Goal: Check status

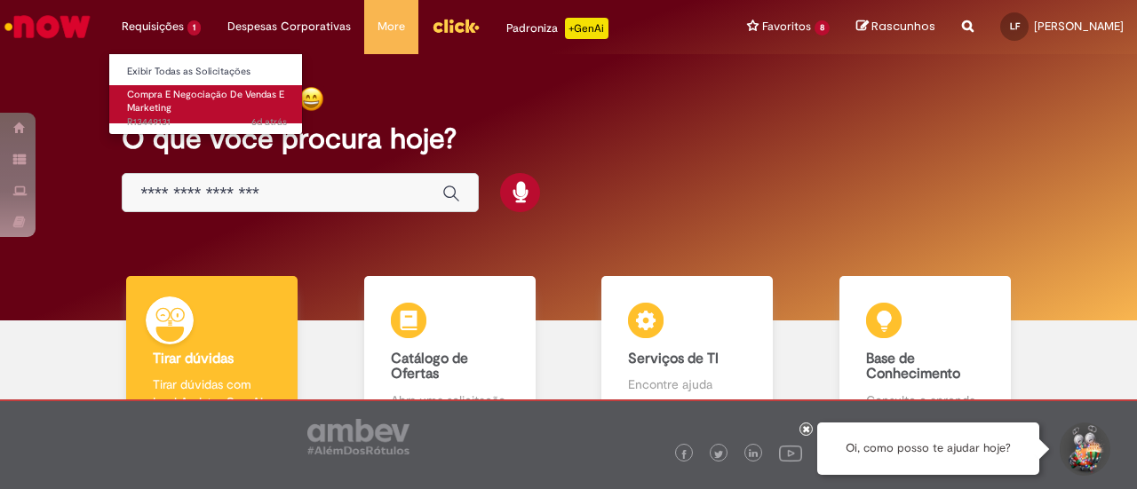
click at [191, 95] on span "Compra E Negociação De Vendas E Marketing" at bounding box center [205, 102] width 157 height 28
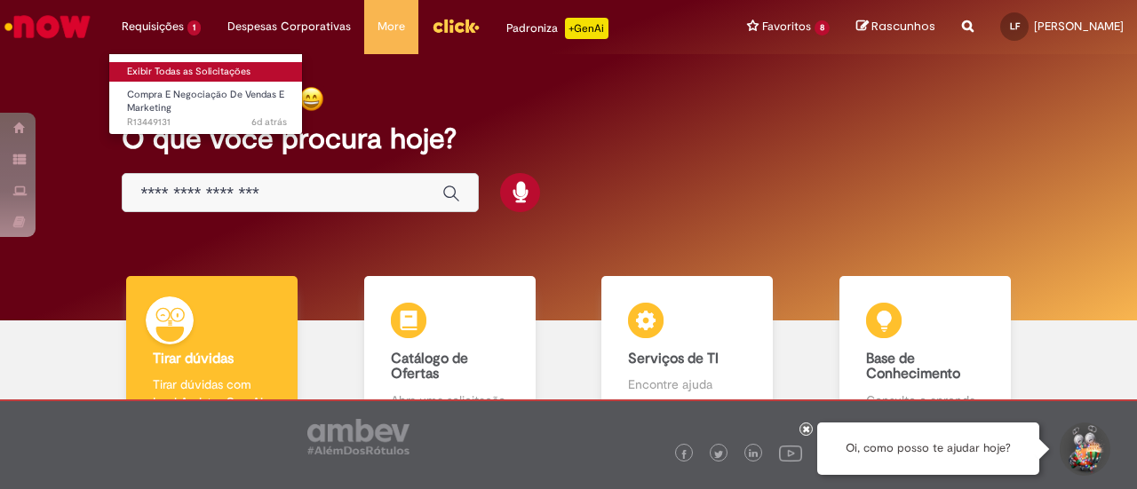
click at [224, 67] on link "Exibir Todas as Solicitações" at bounding box center [206, 72] width 195 height 20
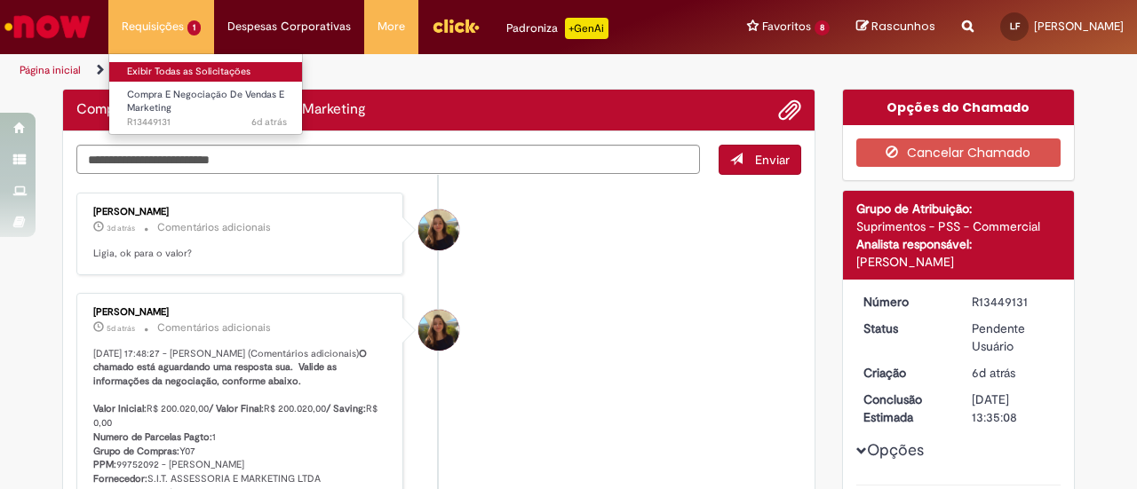
click at [171, 72] on link "Exibir Todas as Solicitações" at bounding box center [206, 72] width 195 height 20
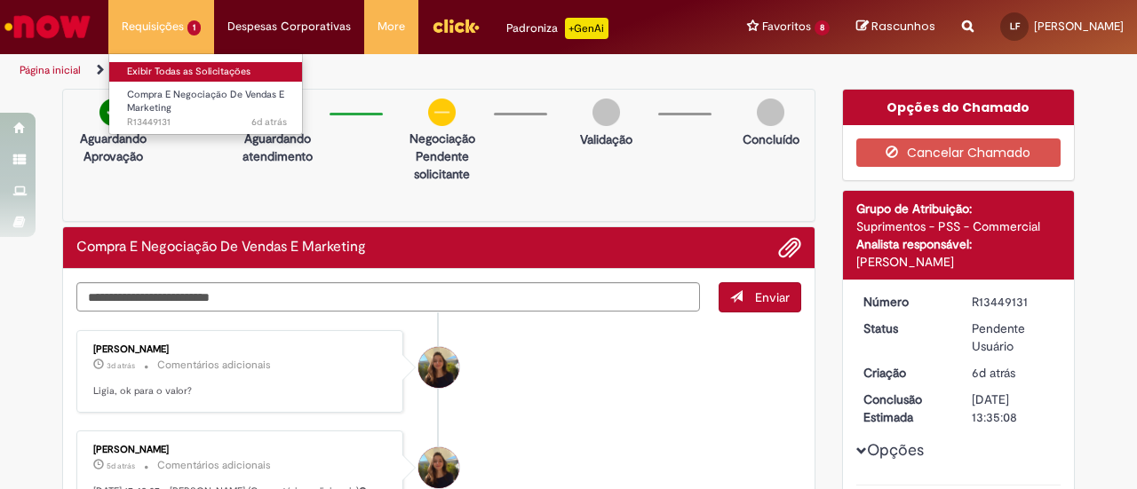
click at [163, 63] on link "Exibir Todas as Solicitações" at bounding box center [206, 72] width 195 height 20
click at [169, 67] on link "Exibir Todas as Solicitações" at bounding box center [206, 72] width 195 height 20
click at [168, 66] on link "Exibir Todas as Solicitações" at bounding box center [206, 72] width 195 height 20
click at [147, 64] on link "Exibir Todas as Solicitações" at bounding box center [206, 72] width 195 height 20
click at [228, 67] on link "Exibir Todas as Solicitações" at bounding box center [206, 72] width 195 height 20
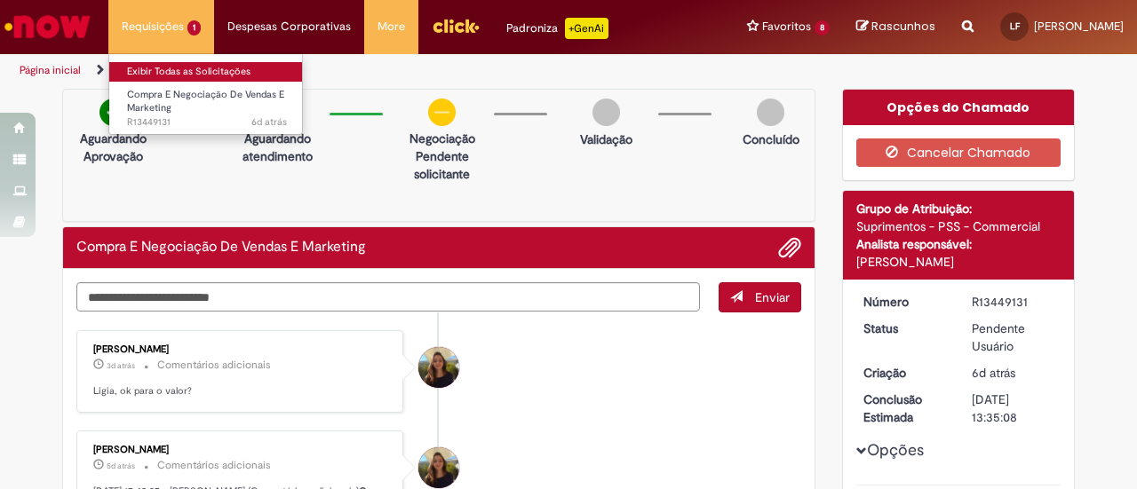
click at [183, 76] on link "Exibir Todas as Solicitações" at bounding box center [206, 72] width 195 height 20
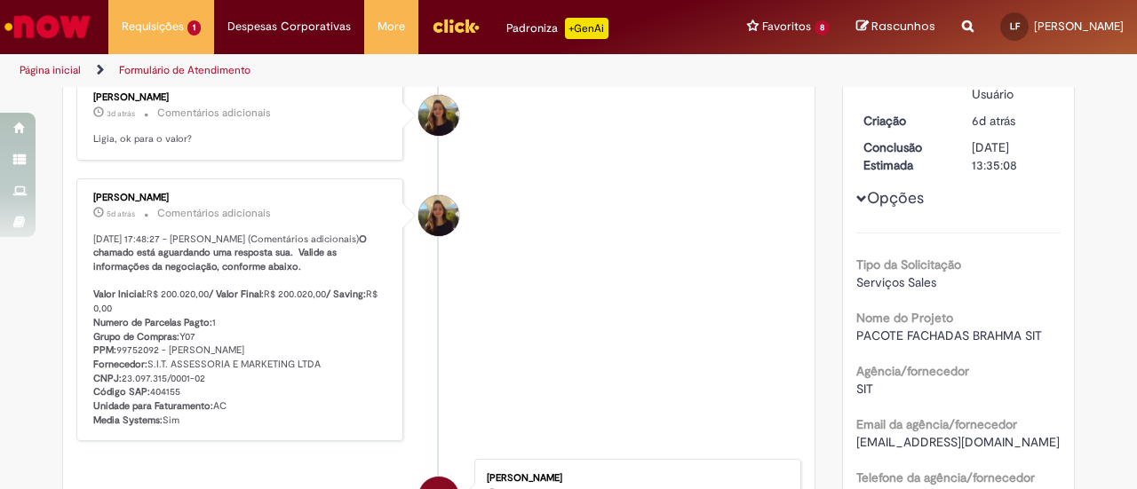
scroll to position [266, 0]
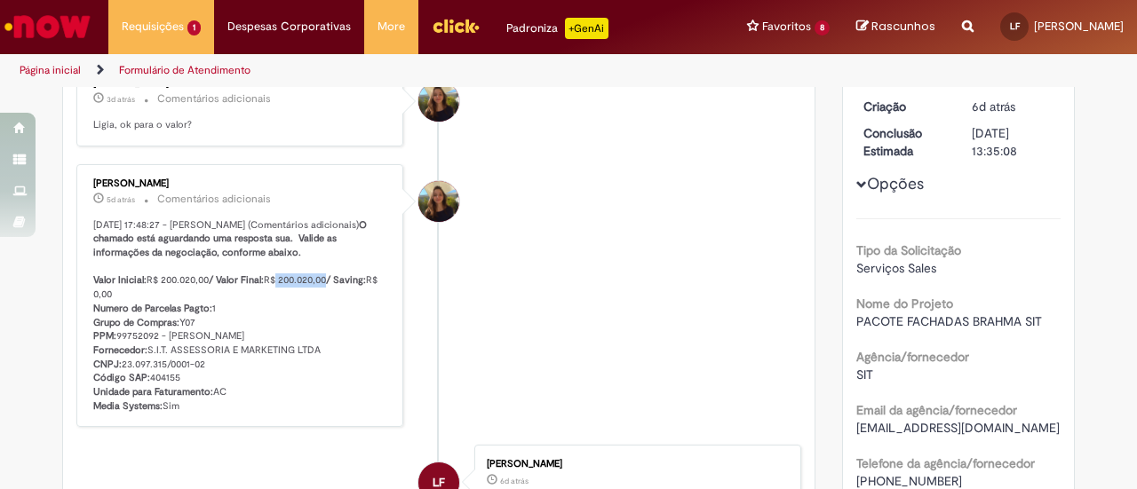
drag, startPoint x: 275, startPoint y: 289, endPoint x: 324, endPoint y: 290, distance: 48.9
click at [324, 290] on p "[DATE] 17:48:27 - [PERSON_NAME] (Comentários adicionais) O chamado está aguarda…" at bounding box center [241, 316] width 296 height 195
copy p "200.020,00"
